Goal: Information Seeking & Learning: Stay updated

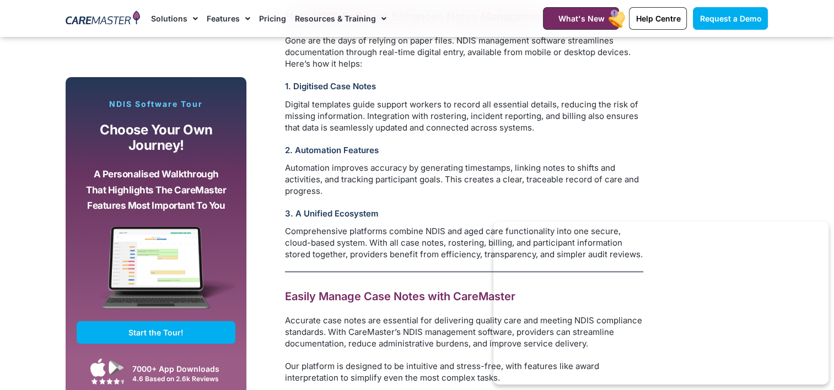
scroll to position [1102, 0]
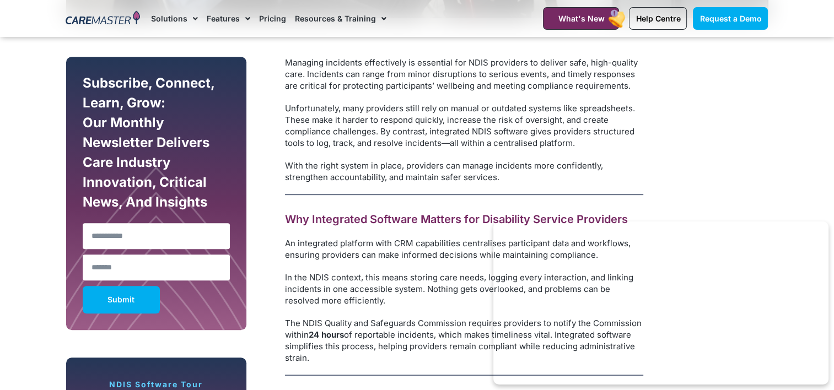
scroll to position [496, 0]
